Goal: Information Seeking & Learning: Learn about a topic

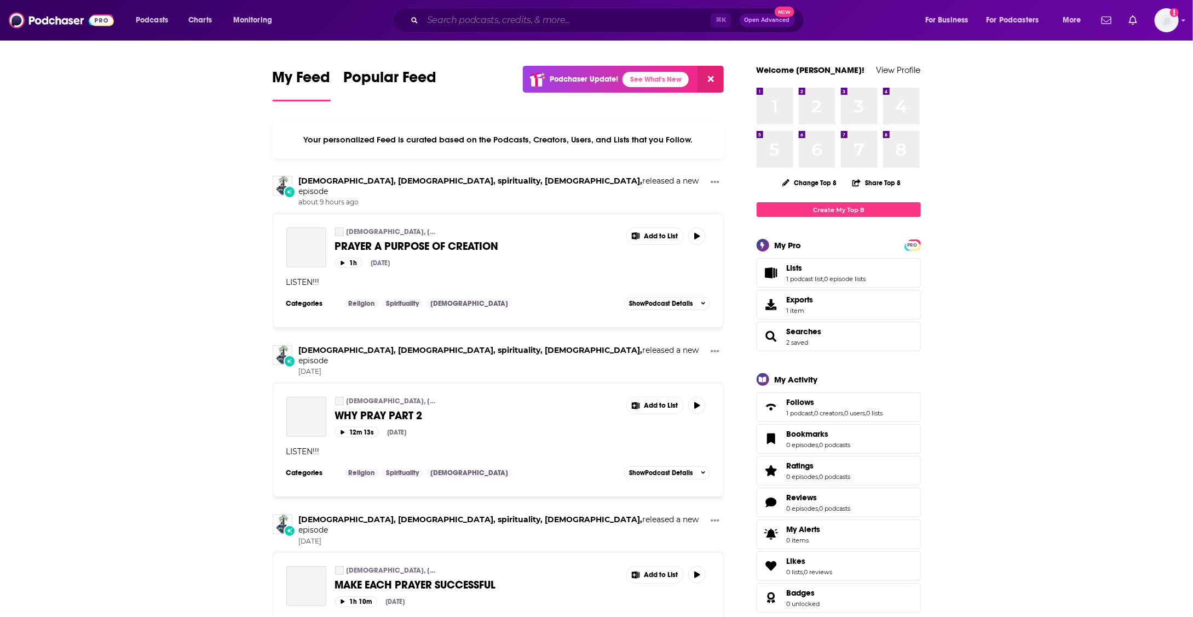
click at [558, 27] on input "Search podcasts, credits, & more..." at bounding box center [567, 20] width 288 height 18
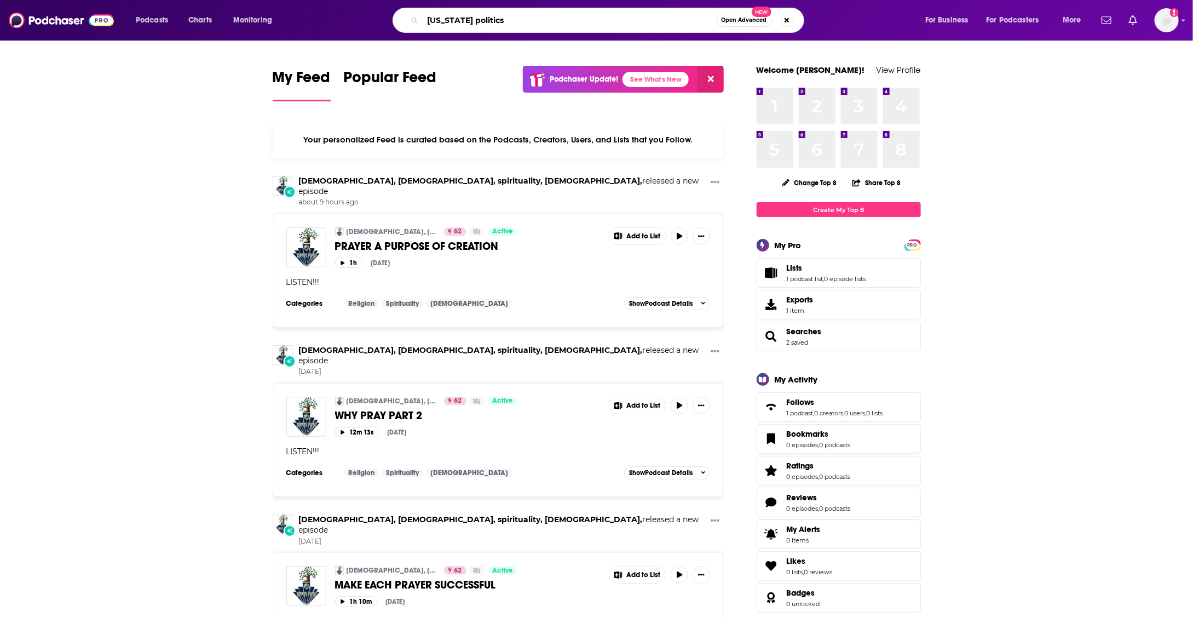
type input "nevada politics"
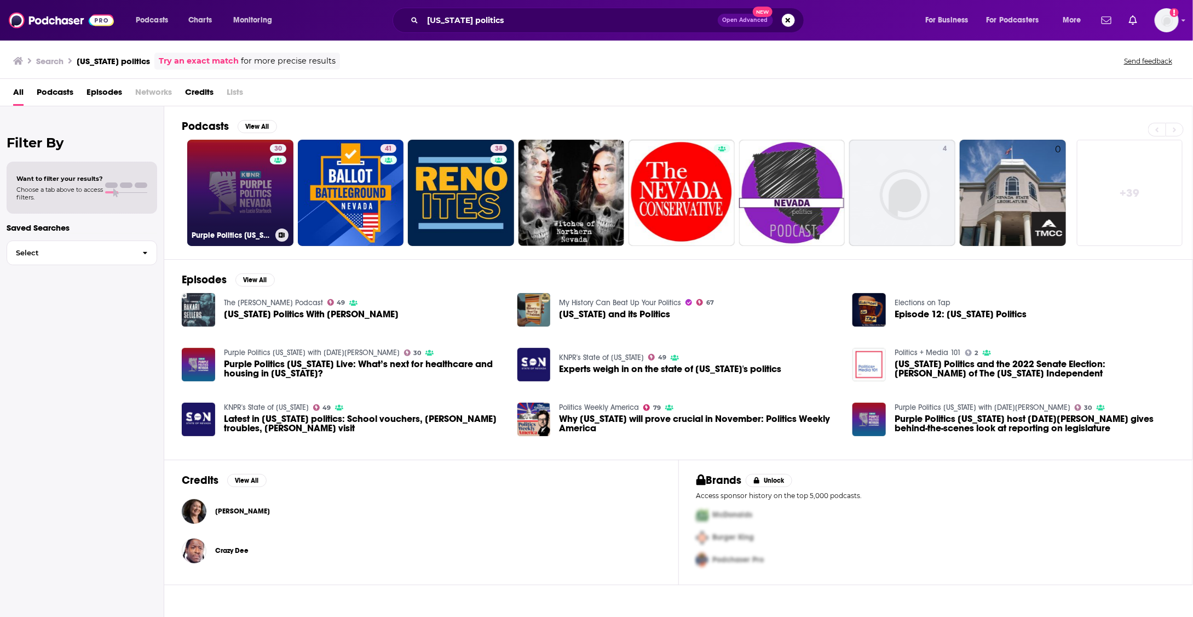
click at [221, 187] on link "30 Purple Politics Nevada with Lucia Starbuck" at bounding box center [240, 193] width 106 height 106
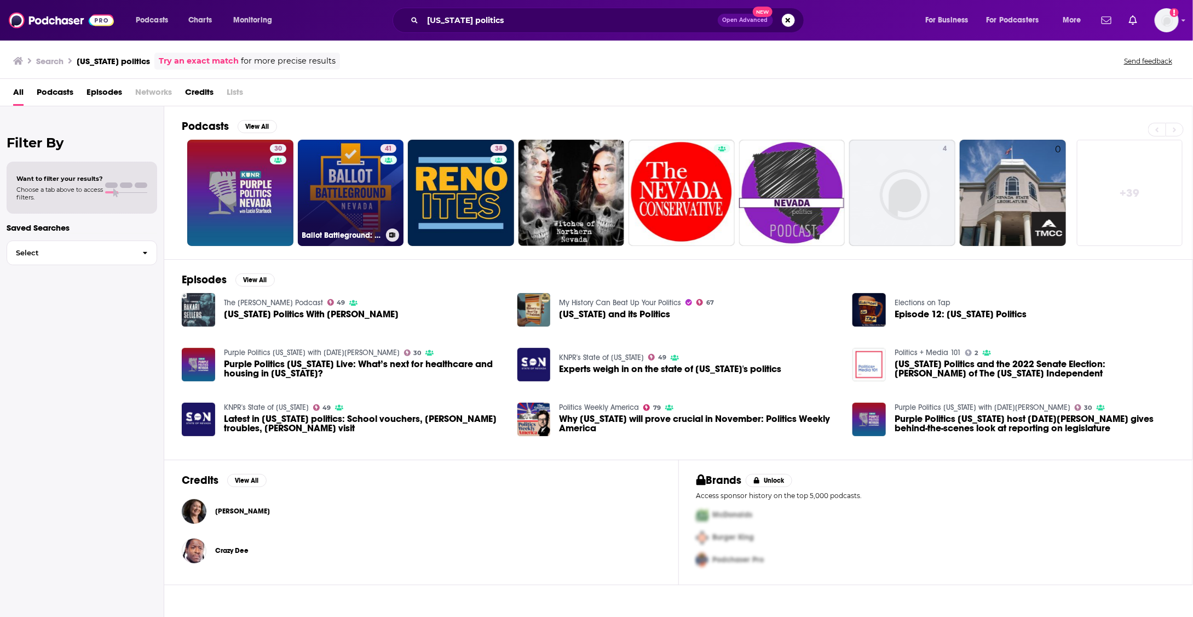
click at [328, 181] on link "41 Ballot Battleground: Nevada" at bounding box center [351, 193] width 106 height 106
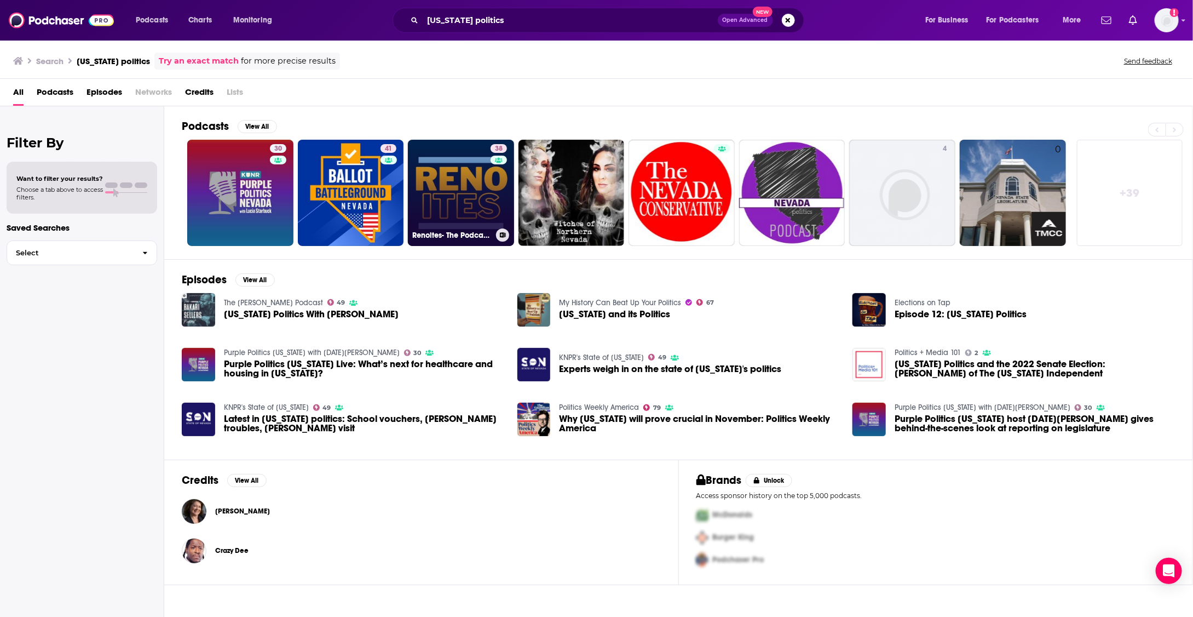
click at [453, 171] on link "38 Renoites- The Podcast about Reno Nevada" at bounding box center [461, 193] width 106 height 106
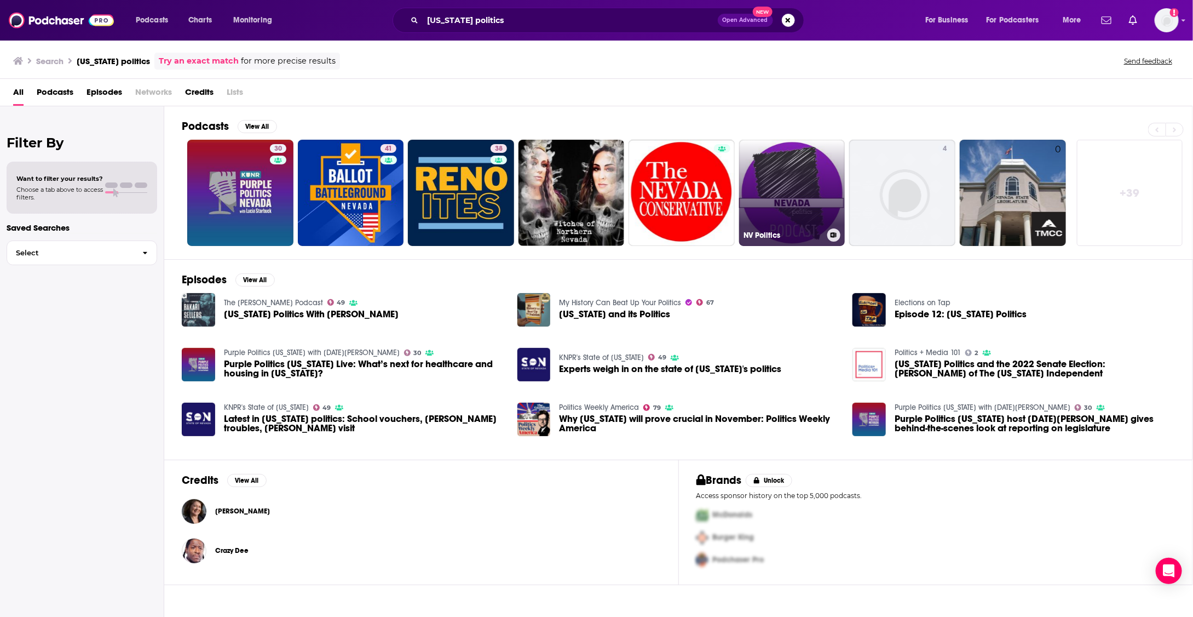
click at [793, 172] on link "NV Politics" at bounding box center [792, 193] width 106 height 106
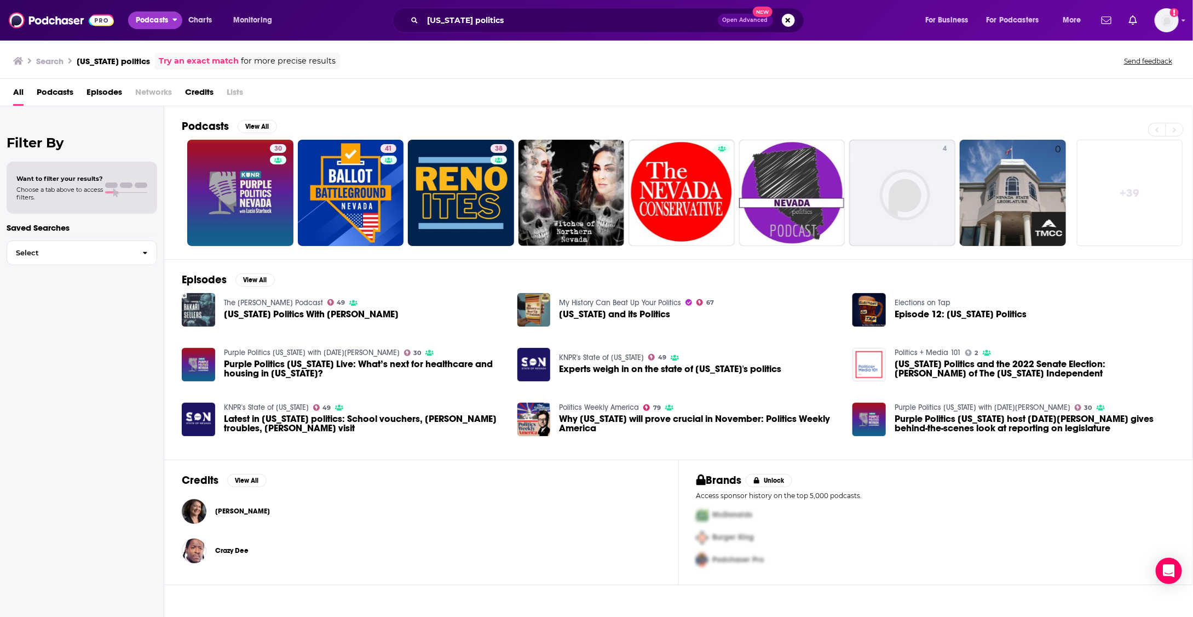
click at [157, 25] on span "Podcasts" at bounding box center [152, 20] width 32 height 15
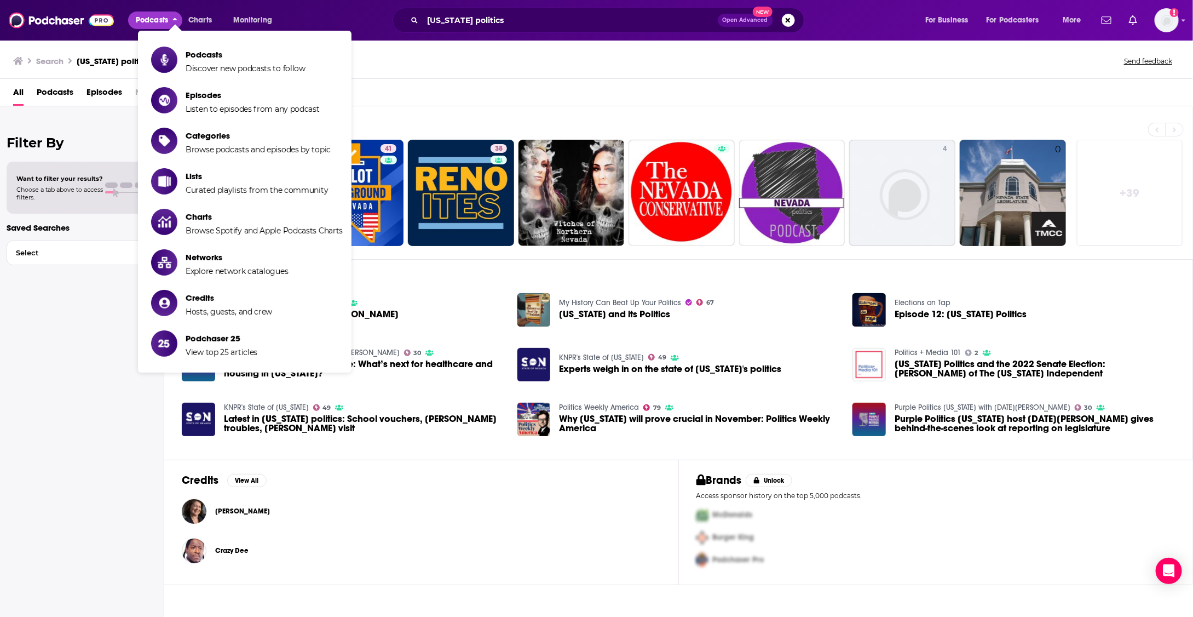
click at [159, 15] on span "Podcasts" at bounding box center [152, 20] width 32 height 15
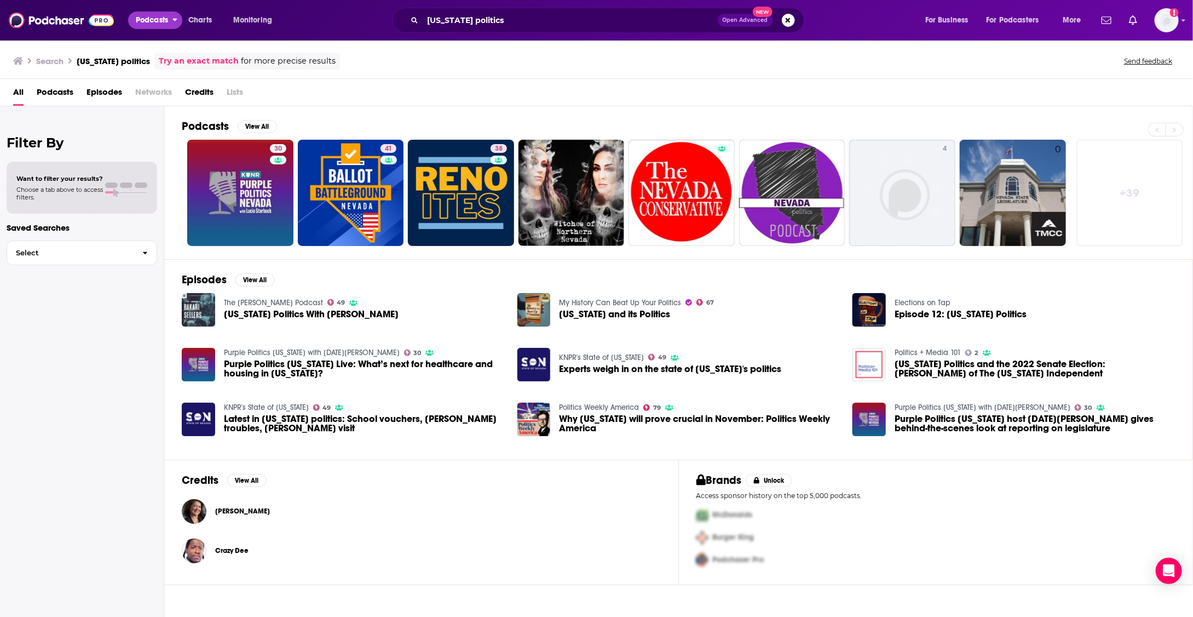
click at [159, 15] on span "Podcasts" at bounding box center [152, 20] width 32 height 15
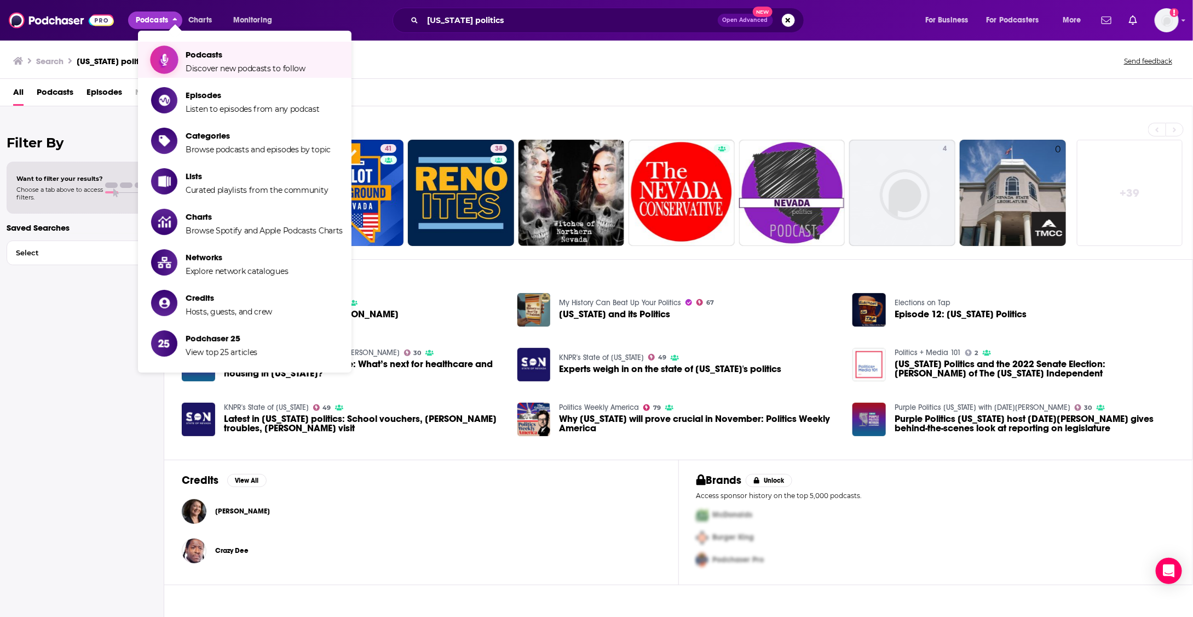
click at [177, 58] on span "Show item sub-menu" at bounding box center [164, 60] width 84 height 84
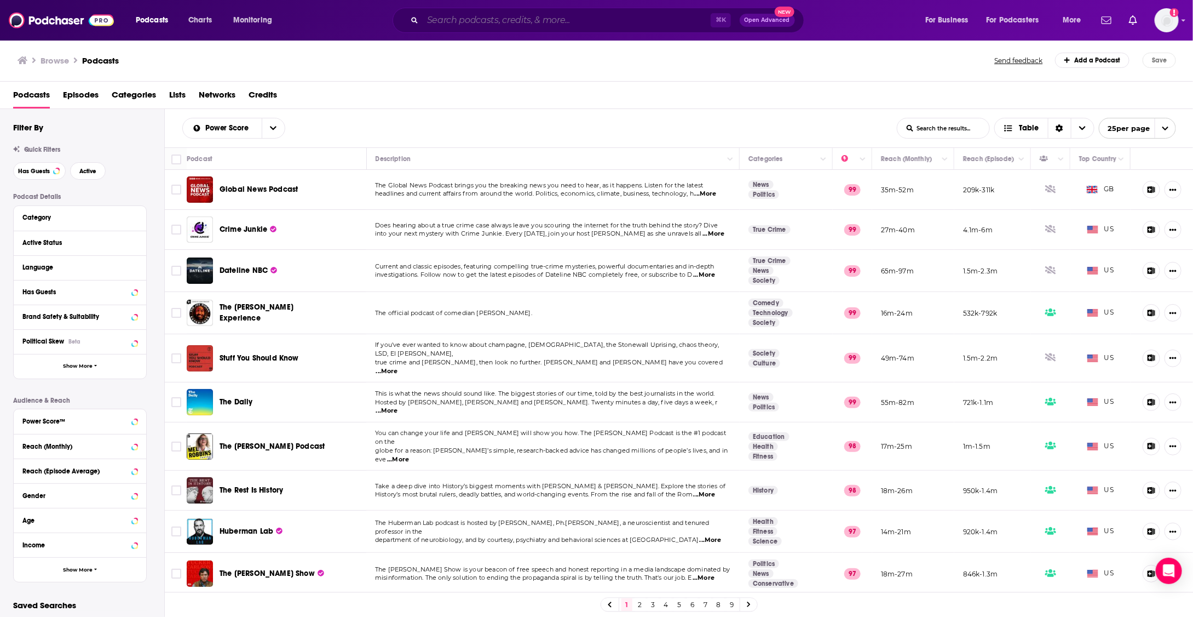
click at [468, 15] on input "Search podcasts, credits, & more..." at bounding box center [567, 20] width 288 height 18
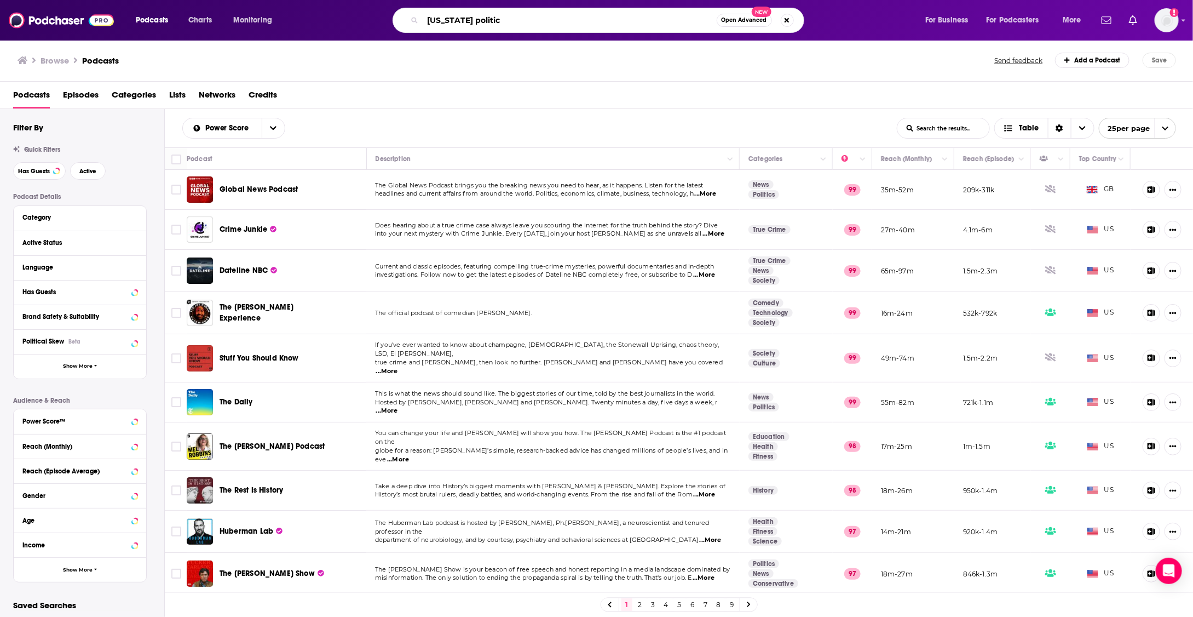
type input "nevada politics"
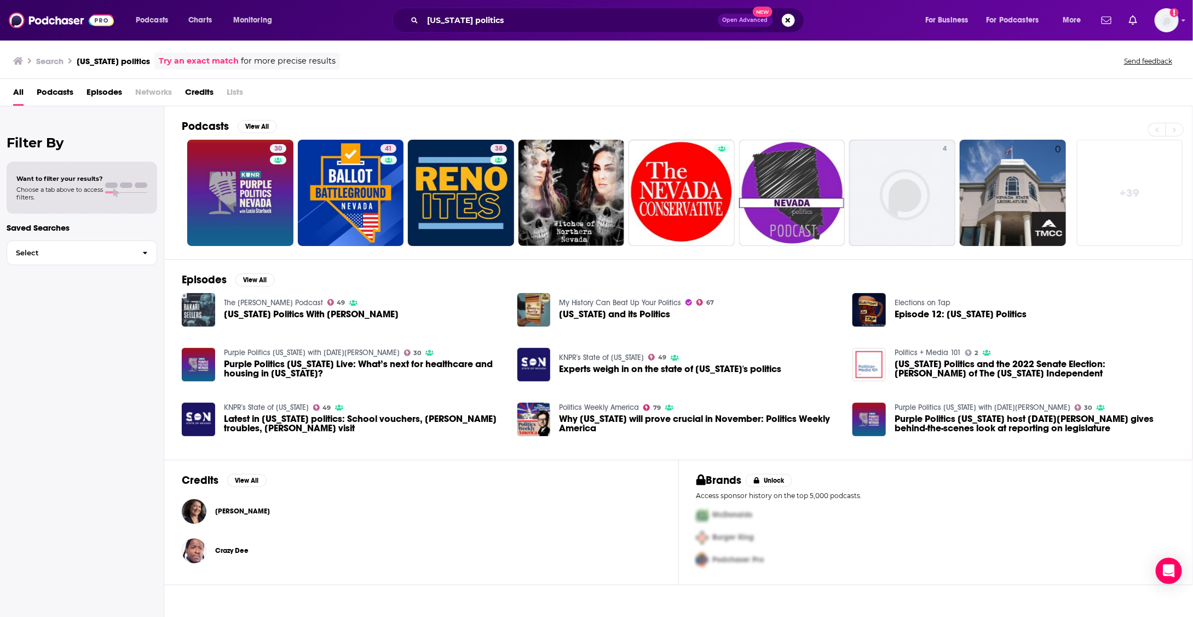
click at [44, 88] on span "Podcasts" at bounding box center [55, 94] width 37 height 22
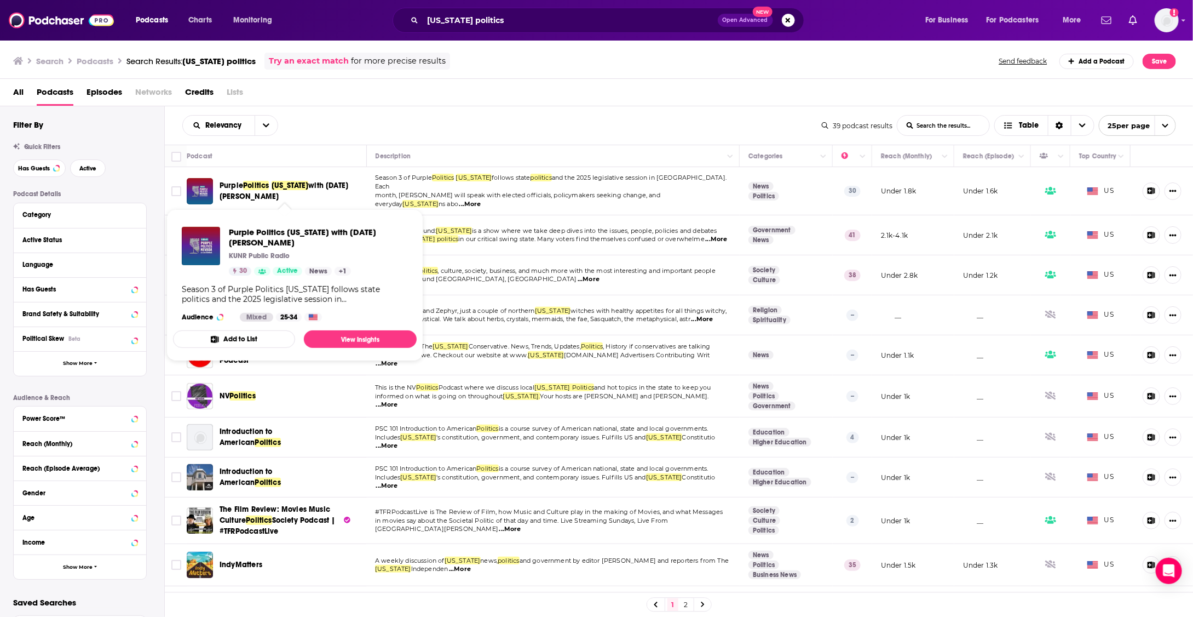
click at [246, 183] on span "Politics" at bounding box center [256, 185] width 26 height 9
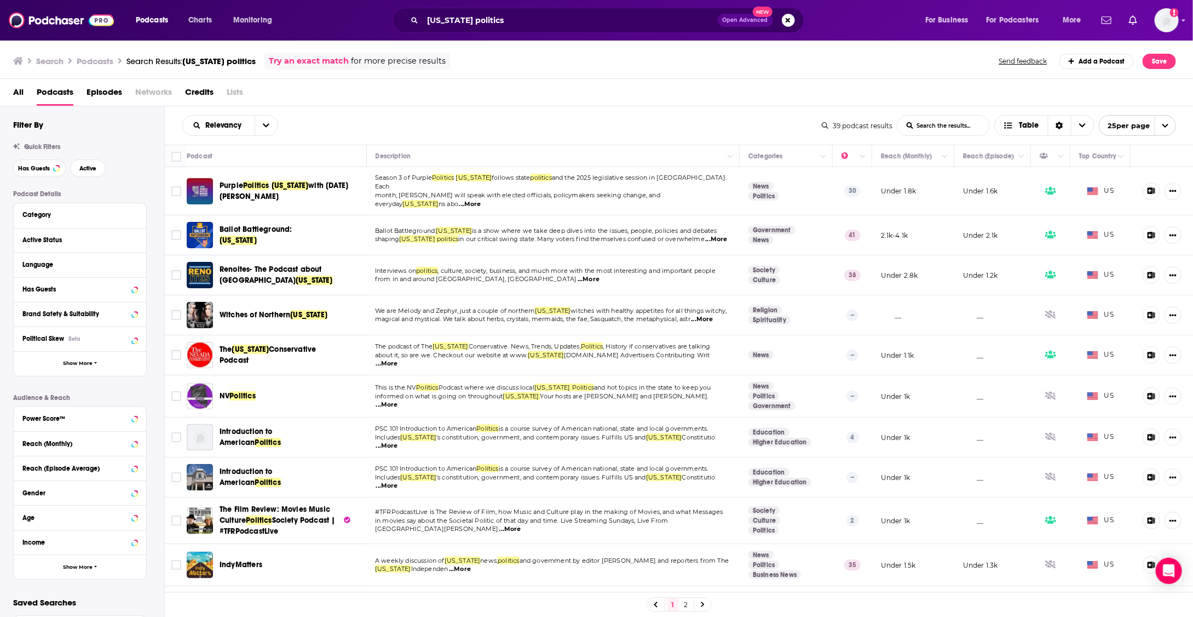
click at [239, 224] on span "Ballot Battleground:" at bounding box center [256, 228] width 72 height 9
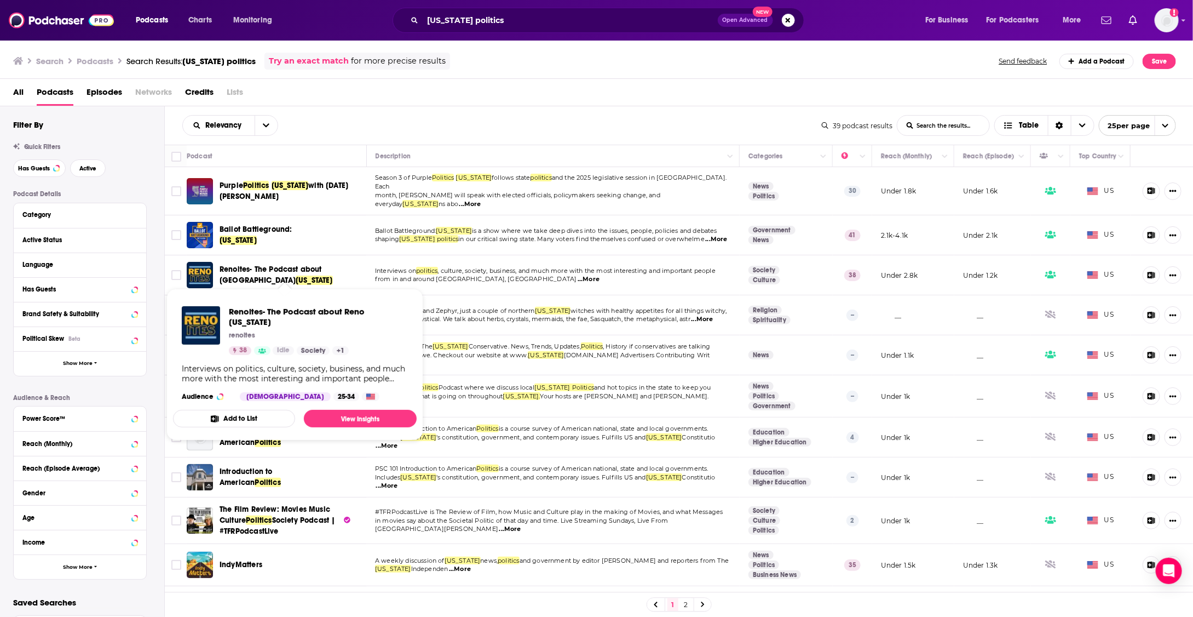
click at [296, 275] on span "Nevada" at bounding box center [314, 279] width 37 height 9
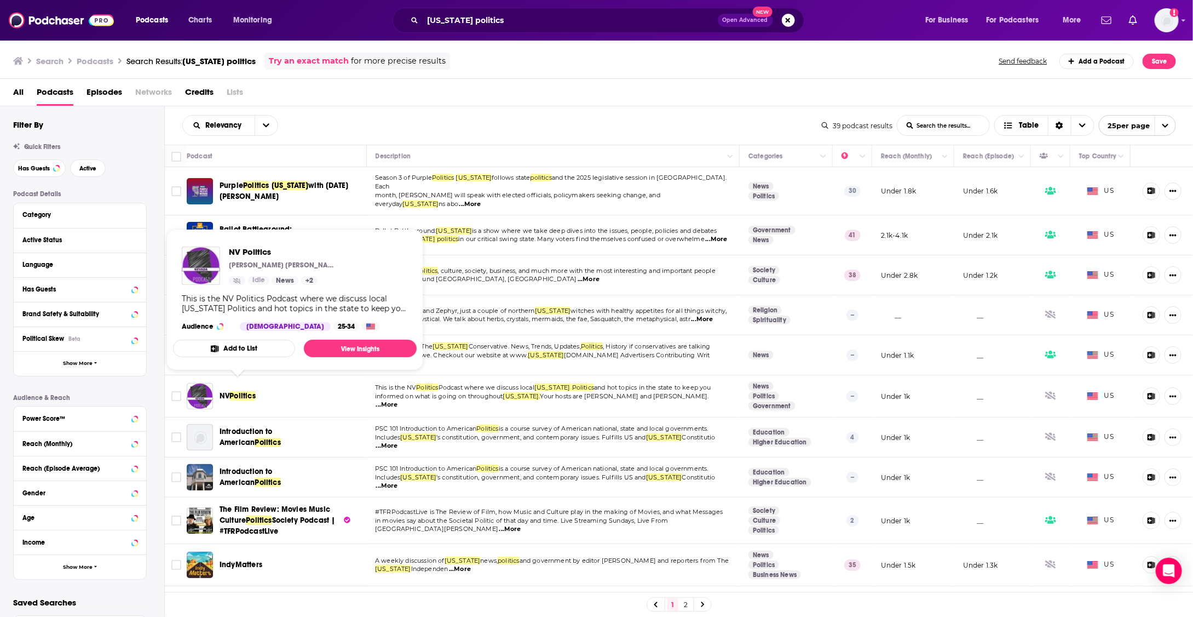
click at [229, 391] on span "NV" at bounding box center [225, 395] width 10 height 9
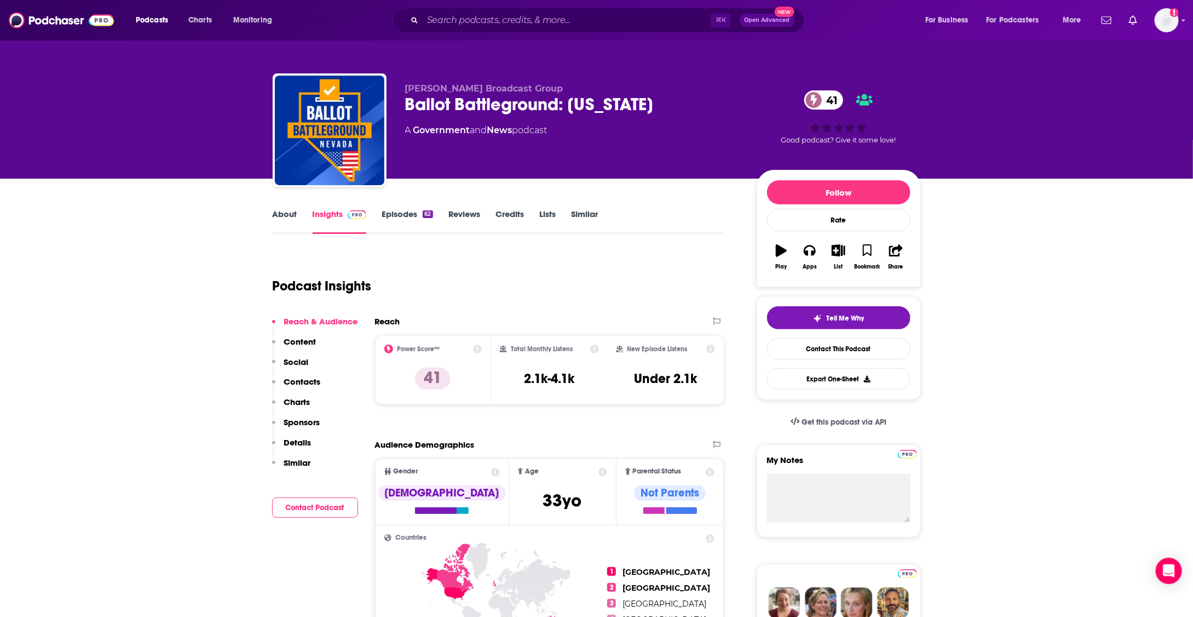
click at [558, 103] on div "Ballot Battleground: Nevada 41" at bounding box center [572, 104] width 334 height 21
click at [558, 103] on div "Ballot Battleground: [US_STATE][GEOGRAPHIC_DATA]" at bounding box center [572, 104] width 334 height 21
copy div "Ballot Battleground: [US_STATE][GEOGRAPHIC_DATA]"
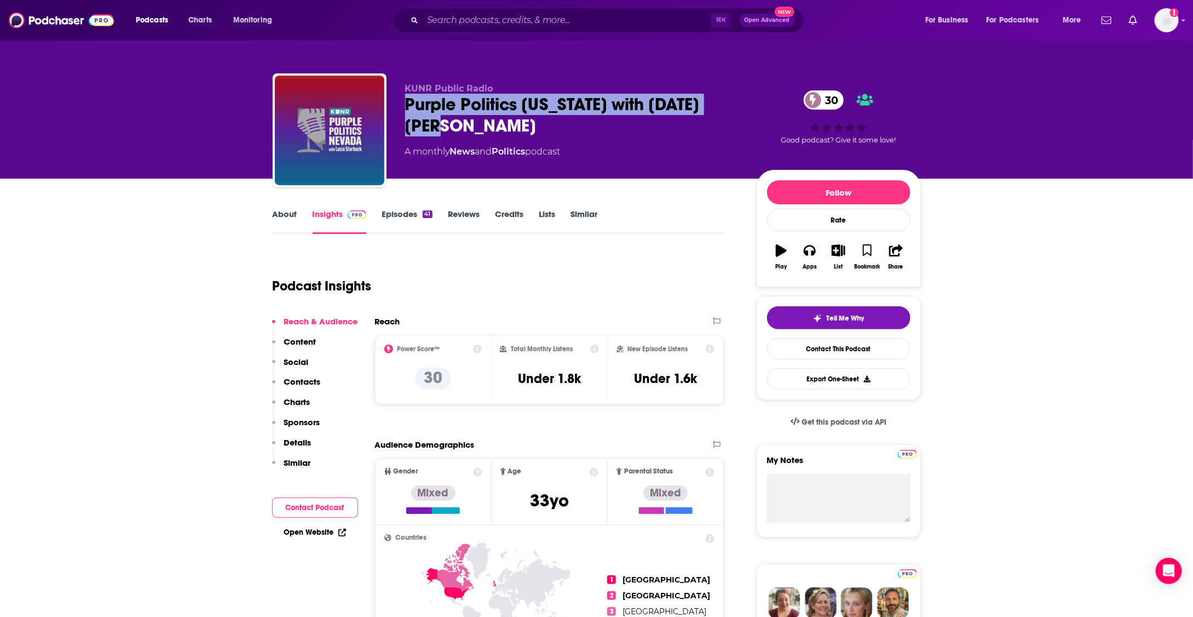
drag, startPoint x: 487, startPoint y: 130, endPoint x: 402, endPoint y: 106, distance: 88.2
click at [402, 106] on div "KUNR Public Radio Purple Politics Nevada with Lucia Starbuck 30 A monthly News …" at bounding box center [597, 132] width 648 height 118
copy h2 "Purple Politics Nevada with Lucia Starbuck"
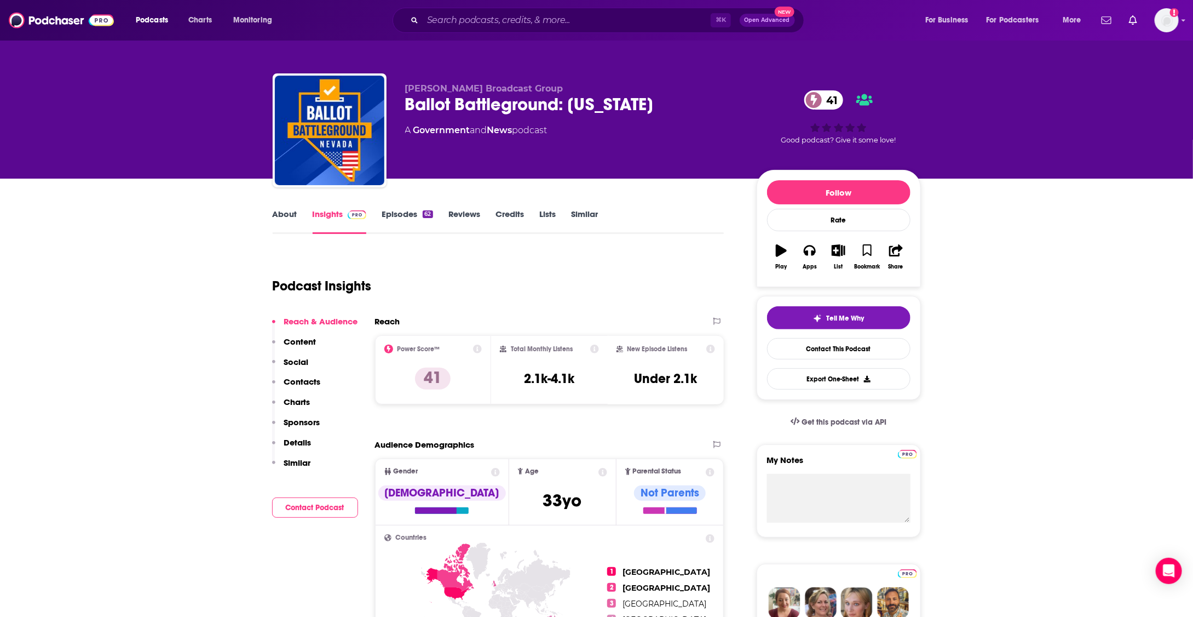
click at [587, 97] on div "Ballot Battleground: Nevada 41" at bounding box center [572, 104] width 334 height 21
click at [584, 114] on div "Ballot Battleground: Nevada 41" at bounding box center [572, 104] width 334 height 21
copy div "Ballot Battleground: Nevada 41"
